Goal: Task Accomplishment & Management: Use online tool/utility

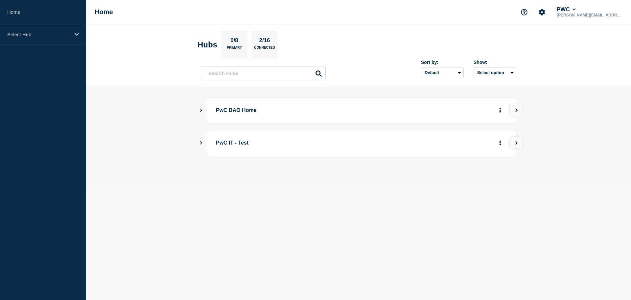
click at [199, 108] on main "PwC BAO Home PwC IT - Test" at bounding box center [358, 138] width 545 height 102
click at [202, 109] on icon "Show Connected Hubs" at bounding box center [201, 109] width 4 height 3
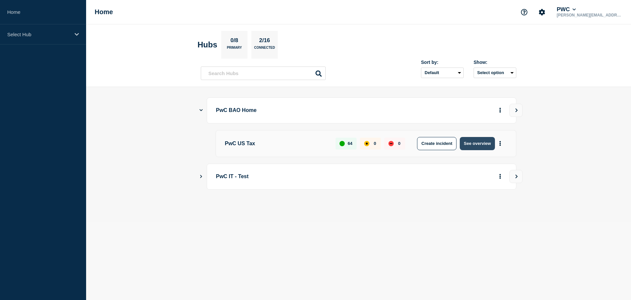
click at [476, 146] on button "See overview" at bounding box center [477, 143] width 35 height 13
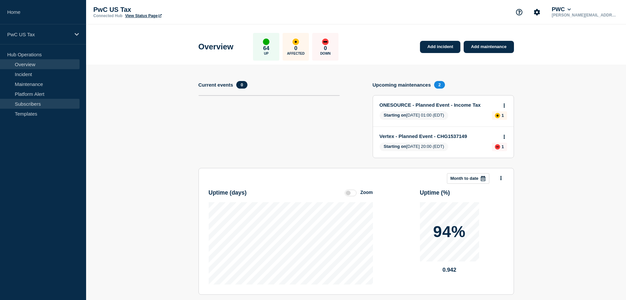
click at [27, 102] on link "Subscribers" at bounding box center [40, 104] width 80 height 10
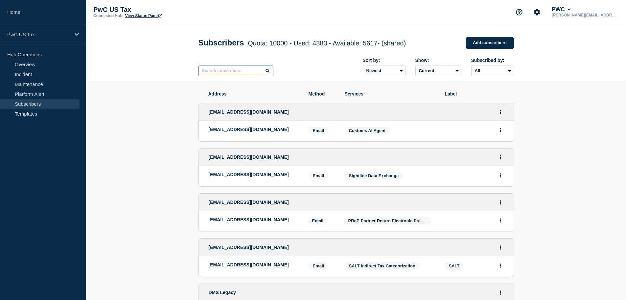
click at [218, 73] on input "text" at bounding box center [236, 70] width 75 height 11
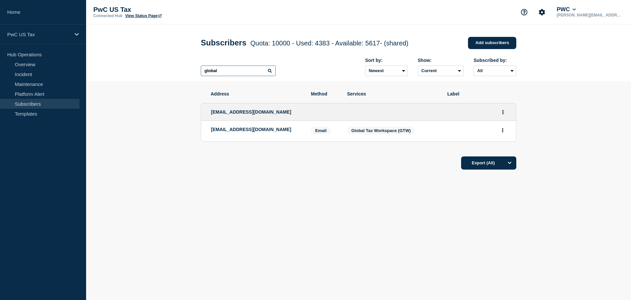
click at [225, 71] on input "global" at bounding box center [238, 70] width 75 height 11
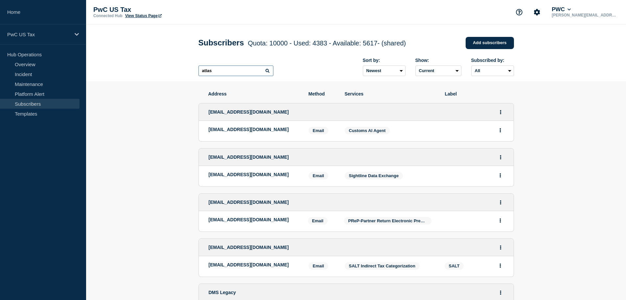
click at [222, 74] on input "atlas" at bounding box center [236, 70] width 75 height 11
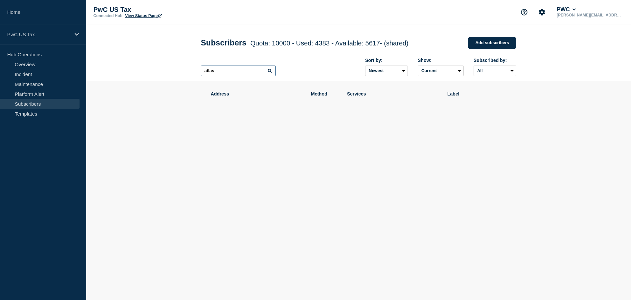
drag, startPoint x: 219, startPoint y: 72, endPoint x: 191, endPoint y: 72, distance: 28.6
click at [191, 72] on header "Subscribers Quota: 10000 - Used: 4383 - Available: 5617 - (shared) Quota Used A…" at bounding box center [358, 52] width 545 height 57
type input "international"
click at [235, 74] on input "international" at bounding box center [238, 70] width 75 height 11
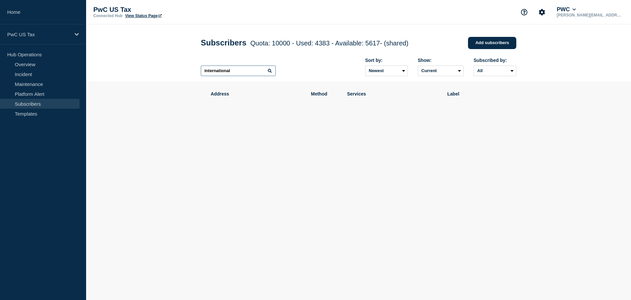
click at [233, 72] on input "international" at bounding box center [238, 70] width 75 height 11
drag, startPoint x: 240, startPoint y: 72, endPoint x: 184, endPoint y: 68, distance: 56.4
click at [184, 68] on header "Subscribers Quota: 10000 - Used: 4383 - Available: 5617 - (shared) Quota Used A…" at bounding box center [358, 52] width 545 height 57
click at [35, 82] on link "Maintenance" at bounding box center [40, 84] width 80 height 10
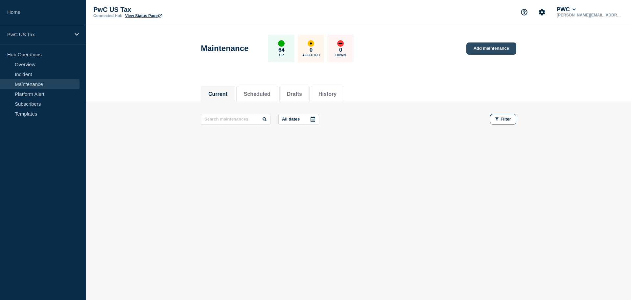
click at [490, 53] on link "Add maintenance" at bounding box center [492, 48] width 50 height 12
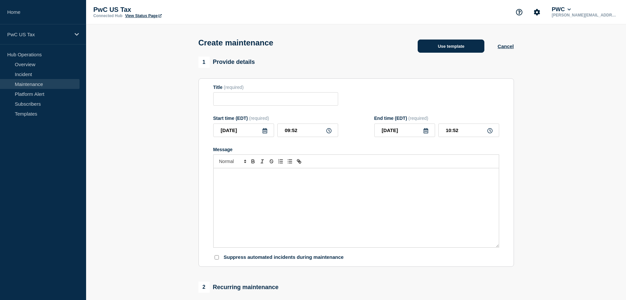
click at [439, 48] on button "Use template" at bounding box center [451, 45] width 67 height 13
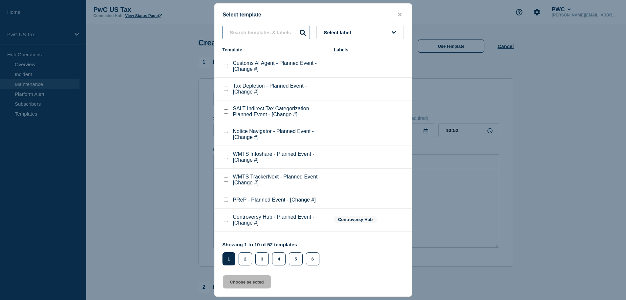
click at [273, 32] on input "text" at bounding box center [266, 32] width 87 height 13
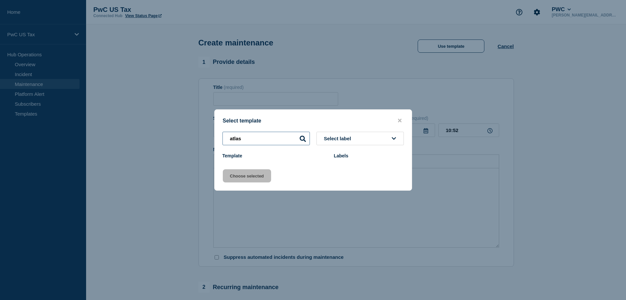
click at [252, 137] on input "atlas" at bounding box center [266, 138] width 87 height 13
type input "i"
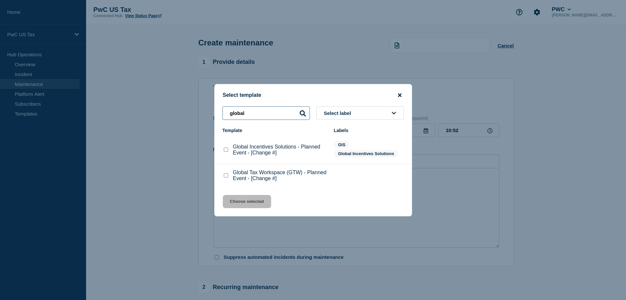
type input "global"
click at [400, 95] on icon "close button" at bounding box center [400, 95] width 4 height 4
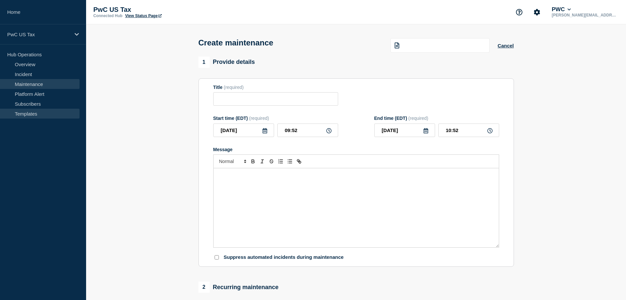
click at [27, 113] on link "Templates" at bounding box center [40, 114] width 80 height 10
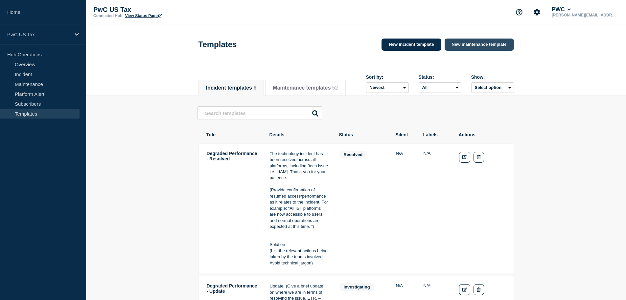
click at [479, 45] on link "New maintenance template" at bounding box center [479, 44] width 69 height 12
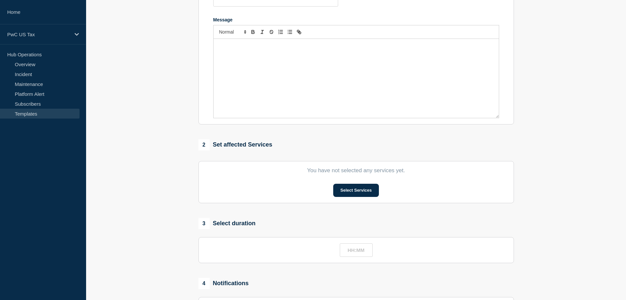
scroll to position [99, 0]
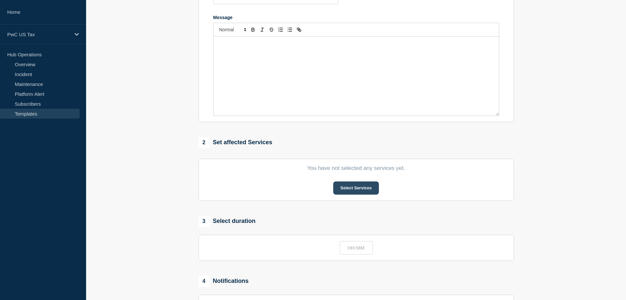
click at [348, 188] on button "Select Services" at bounding box center [356, 187] width 46 height 13
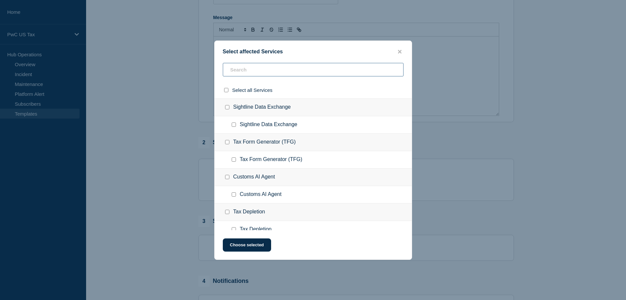
click at [268, 73] on input "text" at bounding box center [313, 69] width 181 height 13
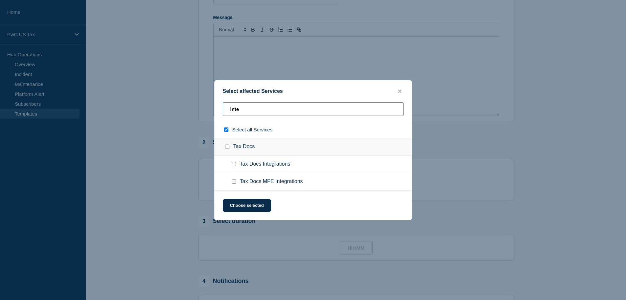
type input "inter"
checkbox input "true"
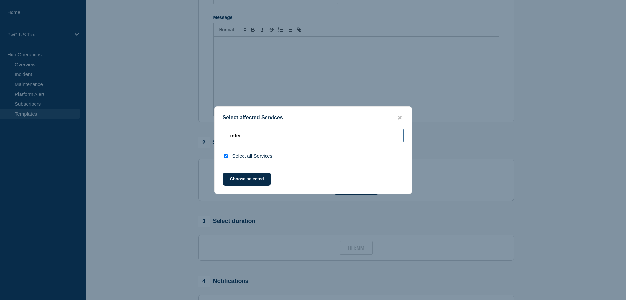
type input "inte"
checkbox input "false"
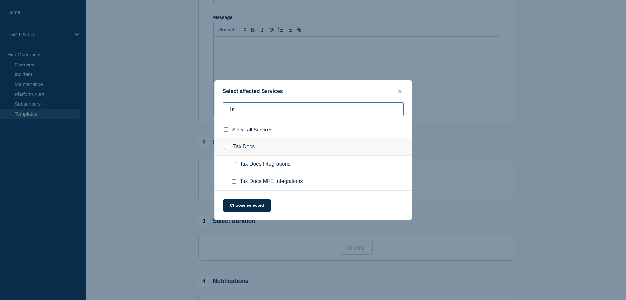
type input "i"
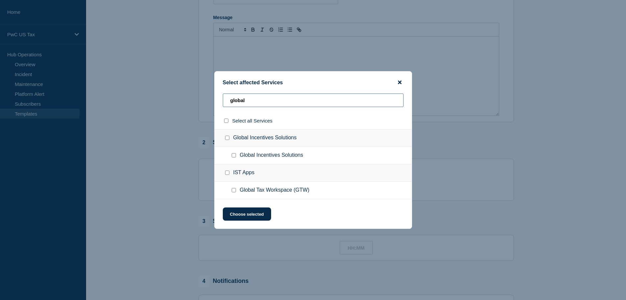
type input "global"
click at [400, 82] on icon "close button" at bounding box center [400, 83] width 4 height 4
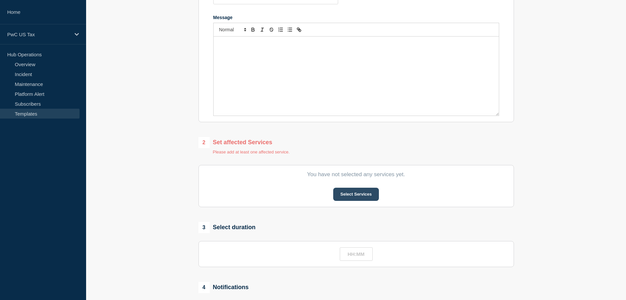
click at [351, 193] on button "Select Services" at bounding box center [356, 193] width 46 height 13
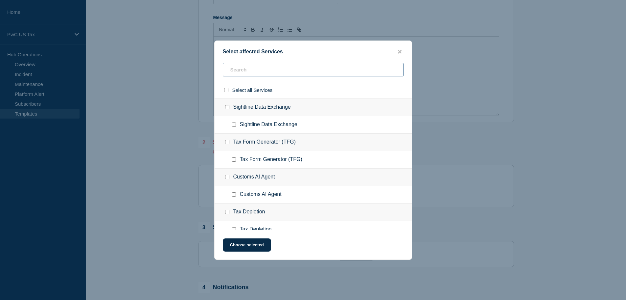
click at [264, 75] on input "text" at bounding box center [313, 69] width 181 height 13
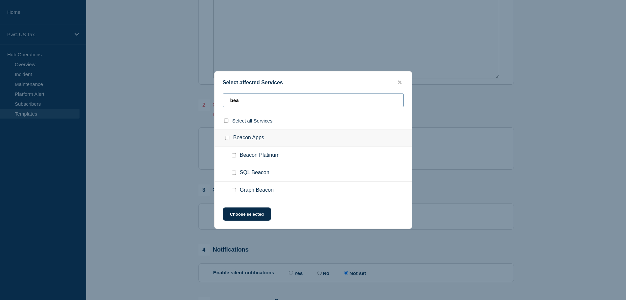
scroll to position [132, 0]
type input "bea"
click at [401, 83] on icon "close button" at bounding box center [400, 82] width 4 height 5
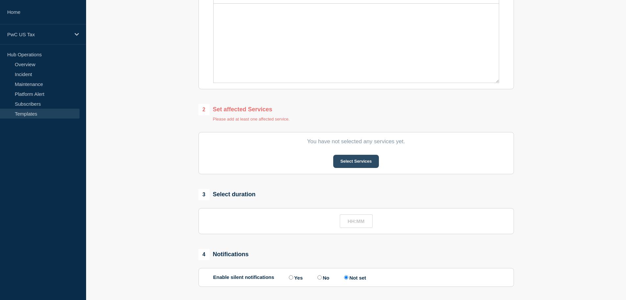
click at [344, 158] on button "Select Services" at bounding box center [356, 161] width 46 height 13
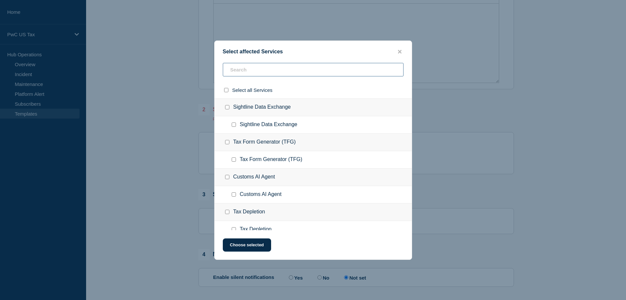
click at [265, 67] on input "text" at bounding box center [313, 69] width 181 height 13
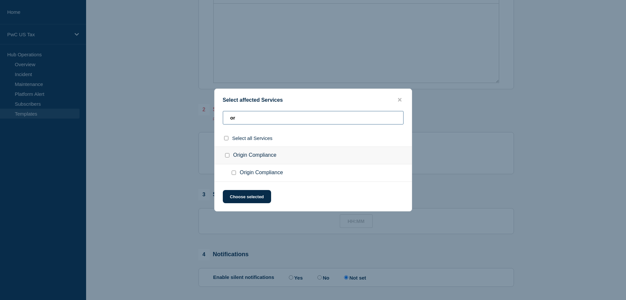
type input "o"
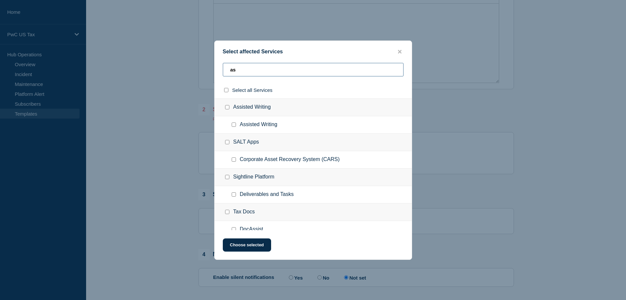
type input "a"
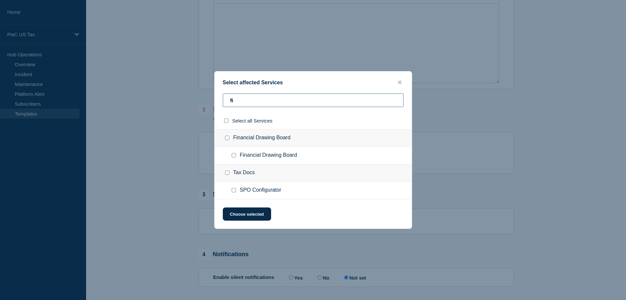
type input "f"
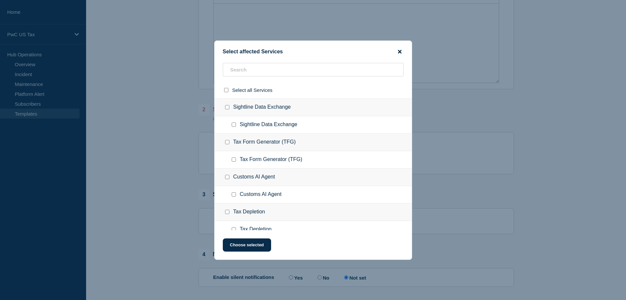
click at [400, 53] on icon "close button" at bounding box center [400, 51] width 4 height 5
